Goal: Transaction & Acquisition: Purchase product/service

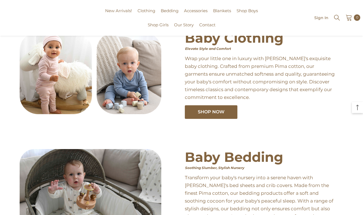
scroll to position [221, 0]
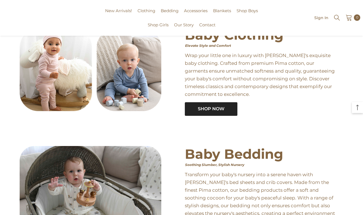
click at [202, 111] on span "Shop Now" at bounding box center [211, 108] width 27 height 5
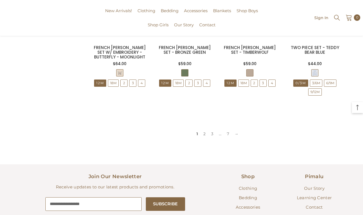
scroll to position [591, 0]
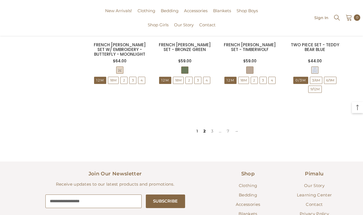
click at [202, 132] on link "2" at bounding box center [204, 131] width 8 height 8
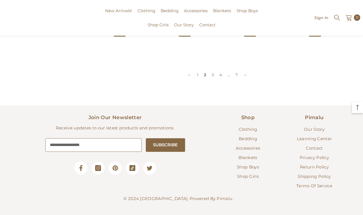
scroll to position [657, 0]
click at [148, 28] on span "Two Piece Set" at bounding box center [154, 29] width 28 height 6
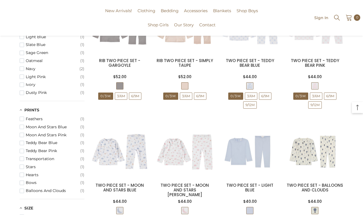
scroll to position [229, 0]
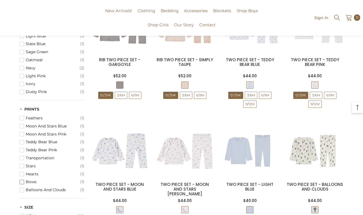
click at [21, 182] on span "button" at bounding box center [22, 181] width 4 height 4
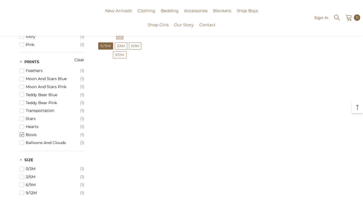
scroll to position [159, 0]
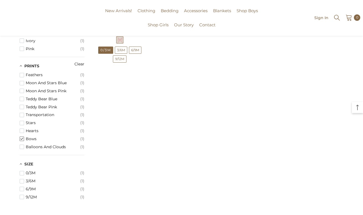
click at [23, 137] on span "button" at bounding box center [22, 138] width 4 height 4
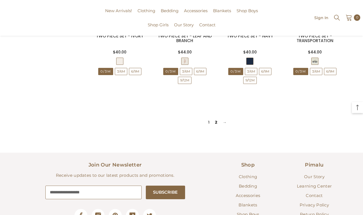
click at [216, 123] on link "2" at bounding box center [216, 122] width 8 height 8
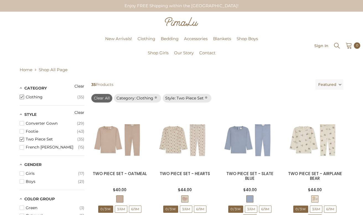
click at [22, 140] on span "button" at bounding box center [22, 139] width 4 height 4
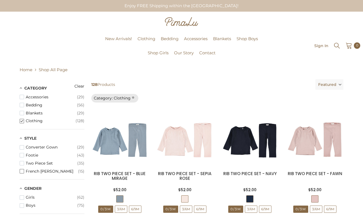
click at [24, 169] on button "French Terry Set (15)" at bounding box center [52, 171] width 65 height 8
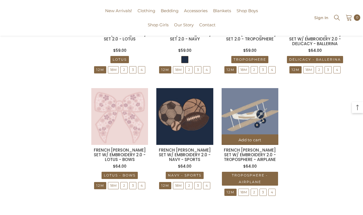
scroll to position [373, 0]
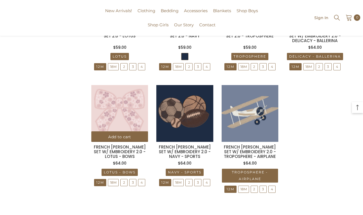
click at [108, 120] on img at bounding box center [119, 113] width 57 height 57
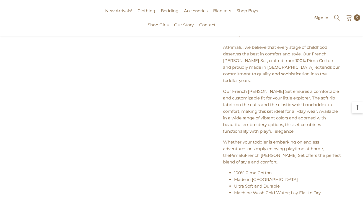
scroll to position [251, 0]
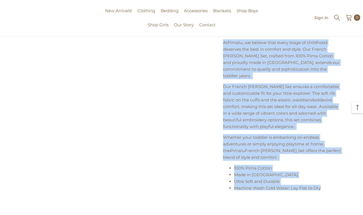
drag, startPoint x: 222, startPoint y: 48, endPoint x: 332, endPoint y: 196, distance: 184.6
click at [332, 195] on div "FRENCH TERRY SET W/ EMBROIDERY 2.0 - LOTUS - BOWS $64.00 $64.00 Unit price / pe…" at bounding box center [282, 14] width 122 height 361
copy div "At Pimalu , we believe that every stage of childhood deserves the best in comfo…"
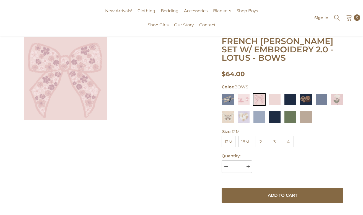
scroll to position [48, 0]
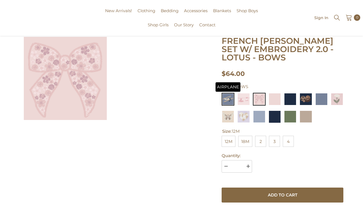
click at [228, 96] on img at bounding box center [227, 99] width 13 height 13
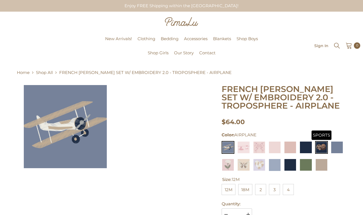
click at [318, 148] on img at bounding box center [321, 147] width 13 height 13
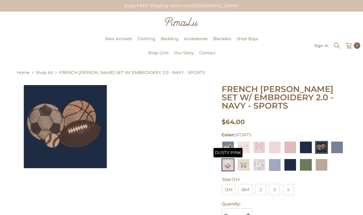
click at [230, 164] on img at bounding box center [227, 164] width 13 height 13
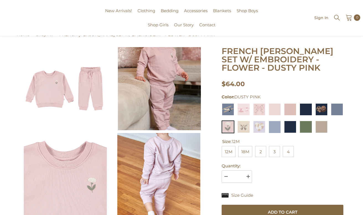
scroll to position [38, 0]
click at [85, 90] on img at bounding box center [65, 88] width 83 height 83
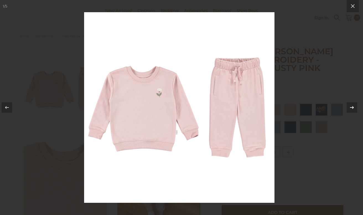
click at [351, 105] on icon at bounding box center [351, 107] width 7 height 7
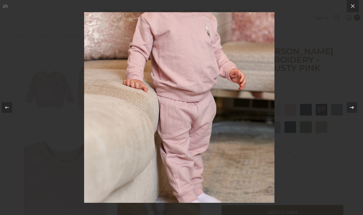
click at [356, 104] on div at bounding box center [351, 107] width 11 height 11
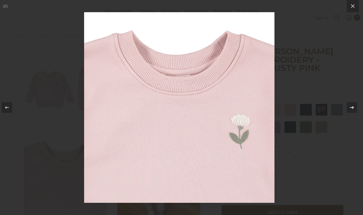
click at [354, 106] on icon at bounding box center [351, 107] width 7 height 7
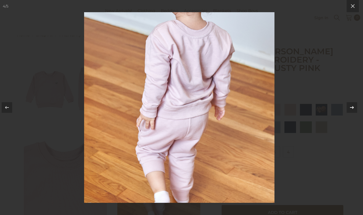
click at [353, 107] on icon at bounding box center [352, 107] width 4 height 3
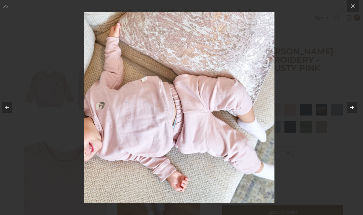
click at [353, 107] on icon at bounding box center [352, 107] width 4 height 3
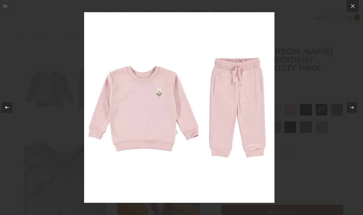
click at [4, 106] on icon at bounding box center [7, 107] width 7 height 7
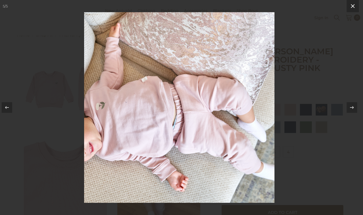
click at [352, 4] on icon at bounding box center [352, 6] width 7 height 7
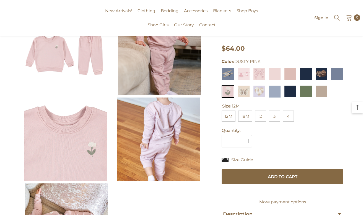
scroll to position [82, 0]
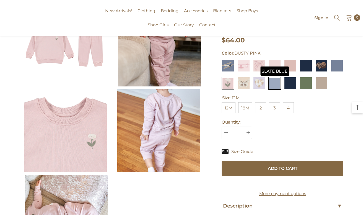
click at [276, 81] on img at bounding box center [274, 83] width 13 height 13
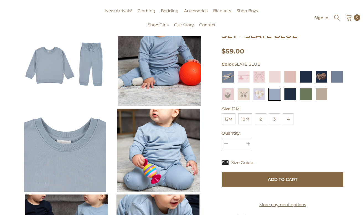
scroll to position [63, 0]
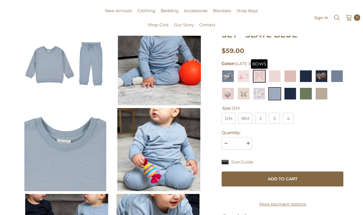
click at [259, 79] on img at bounding box center [259, 76] width 13 height 13
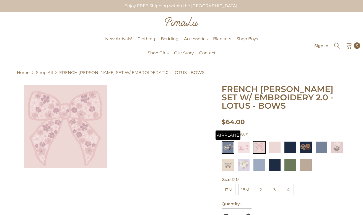
click at [228, 149] on img at bounding box center [227, 147] width 13 height 13
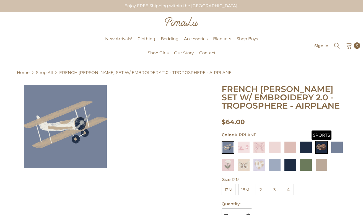
click at [321, 149] on img at bounding box center [321, 147] width 13 height 13
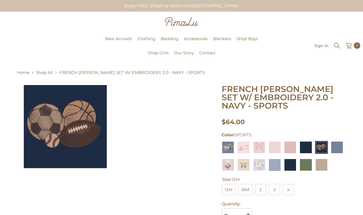
click at [68, 123] on img at bounding box center [65, 126] width 83 height 83
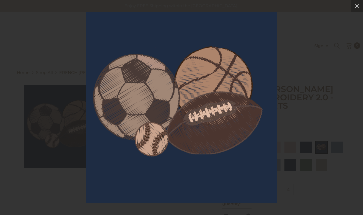
click at [294, 92] on div at bounding box center [181, 107] width 363 height 215
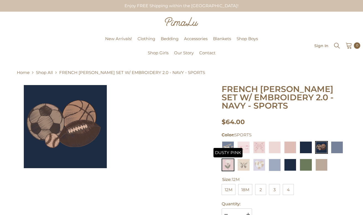
click at [231, 164] on img at bounding box center [227, 164] width 13 height 13
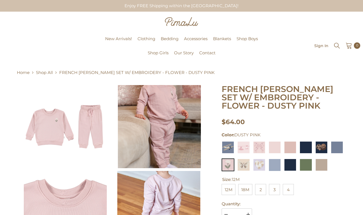
click at [177, 22] on img at bounding box center [181, 21] width 33 height 9
